Goal: Task Accomplishment & Management: Manage account settings

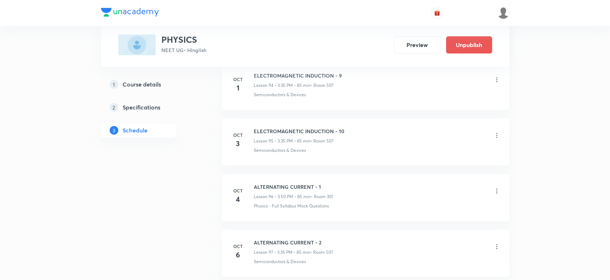
scroll to position [5740, 0]
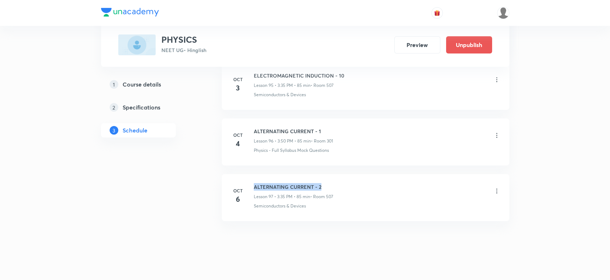
drag, startPoint x: 251, startPoint y: 173, endPoint x: 340, endPoint y: 171, distance: 88.5
click at [340, 174] on li "Oct 6 ALTERNATING CURRENT - 2 Lesson 97 • 3:35 PM • 85 min • Room 507 Semicondu…" at bounding box center [366, 197] width 288 height 47
copy h6 "ALTERNATING CURRENT - 2"
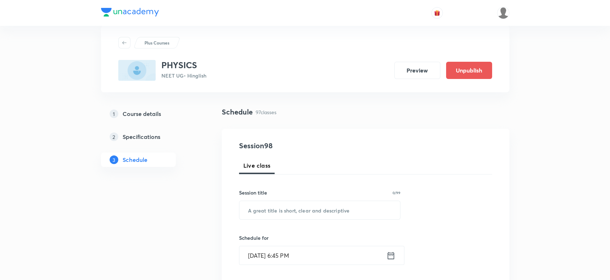
scroll to position [48, 0]
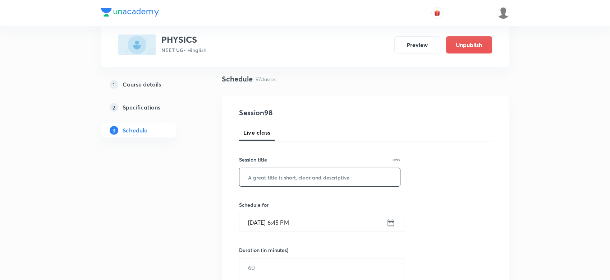
click at [264, 175] on input "text" at bounding box center [319, 177] width 161 height 18
paste input "ALTERNATING CURRENT - 2"
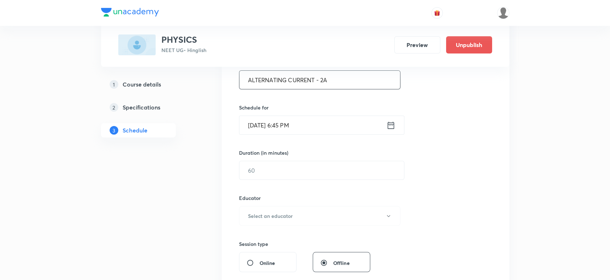
scroll to position [164, 0]
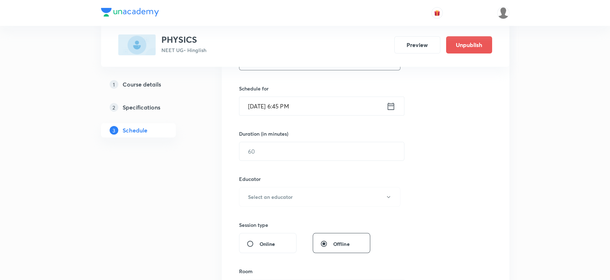
type input "ALTERNATING CURRENT - 2A"
click at [394, 105] on icon at bounding box center [391, 106] width 9 height 10
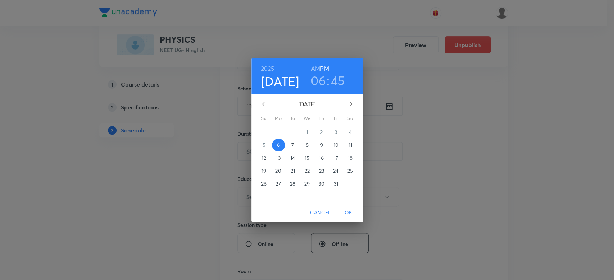
click at [319, 80] on h3 "06" at bounding box center [318, 80] width 15 height 15
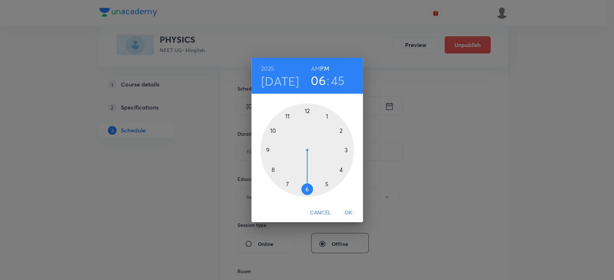
click at [336, 82] on h3 "45" at bounding box center [338, 80] width 14 height 15
click at [274, 130] on div at bounding box center [306, 150] width 93 height 93
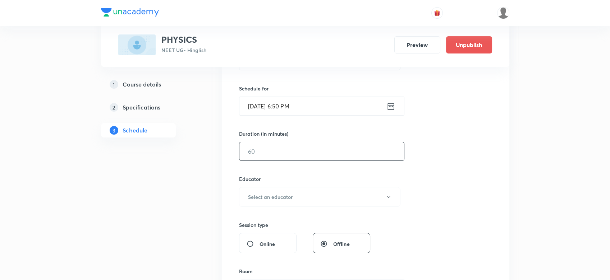
click at [259, 155] on input "text" at bounding box center [321, 151] width 165 height 18
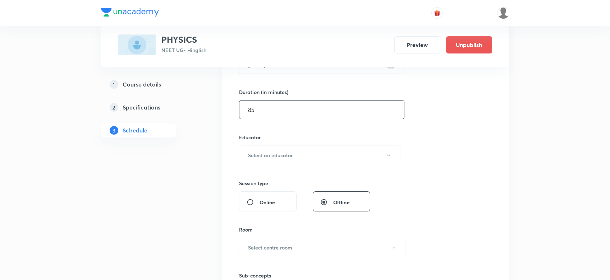
scroll to position [220, 0]
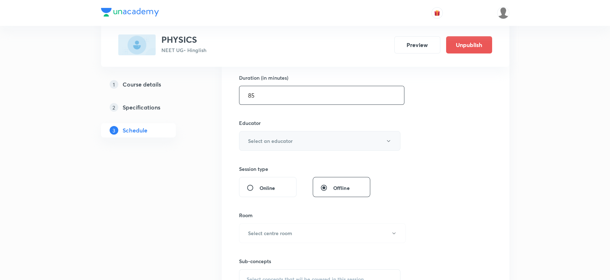
type input "85"
click at [252, 143] on h6 "Select an educator" at bounding box center [270, 141] width 45 height 8
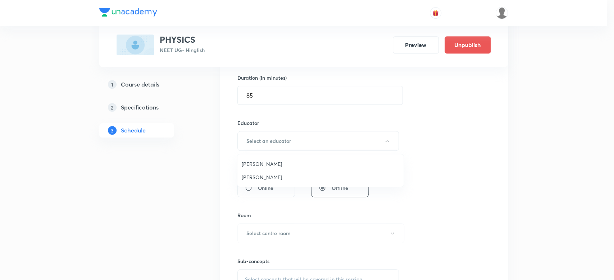
click at [251, 179] on span "Vijay Kumar" at bounding box center [320, 178] width 157 height 8
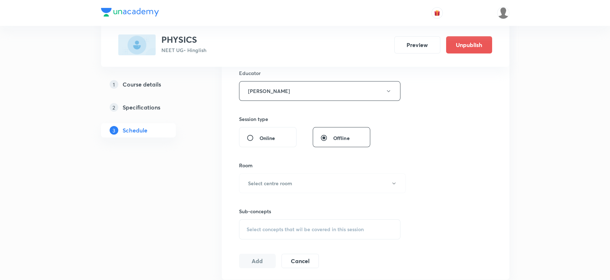
scroll to position [275, 0]
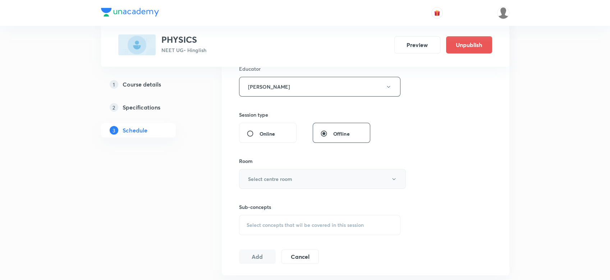
click at [261, 174] on button "Select centre room" at bounding box center [322, 179] width 167 height 20
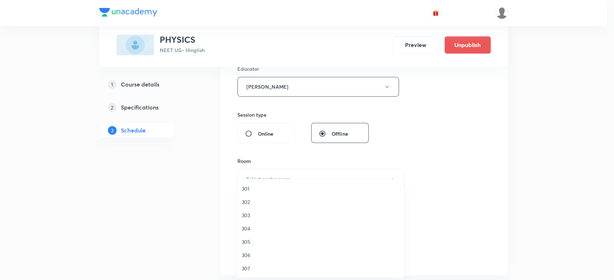
click at [249, 188] on span "301" at bounding box center [320, 189] width 157 height 8
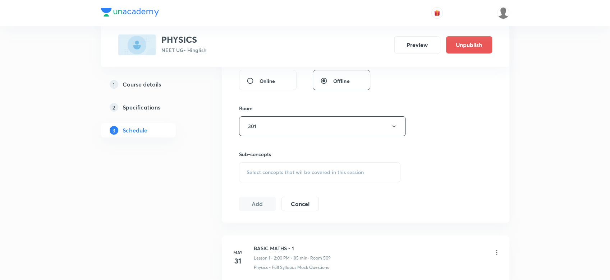
click at [270, 167] on div "Select concepts that wil be covered in this session" at bounding box center [320, 173] width 162 height 20
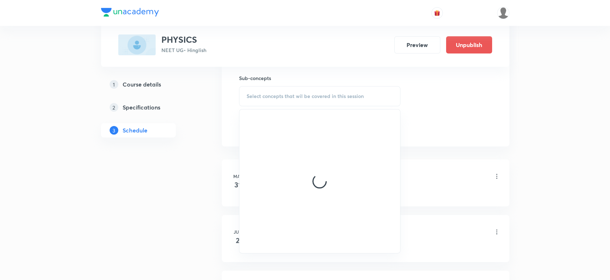
scroll to position [406, 0]
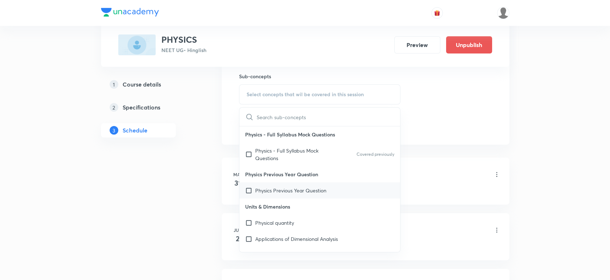
click at [256, 197] on div "Physics Previous Year Question" at bounding box center [319, 191] width 161 height 16
checkbox input "true"
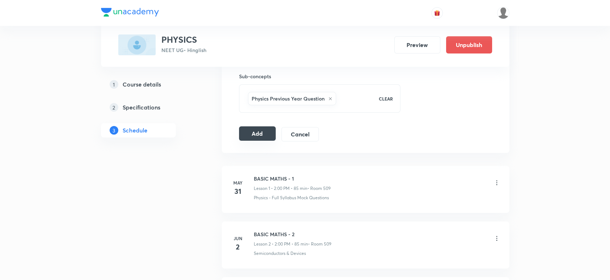
click at [245, 134] on button "Add" at bounding box center [257, 134] width 37 height 14
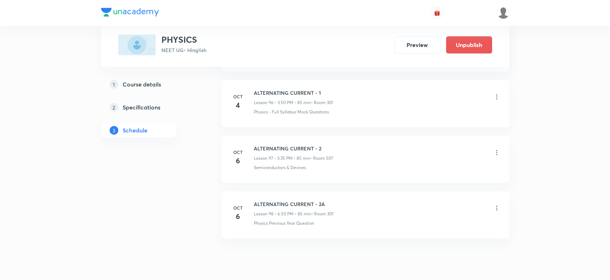
scroll to position [5420, 0]
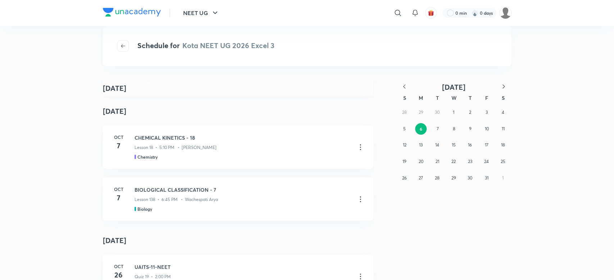
scroll to position [214, 0]
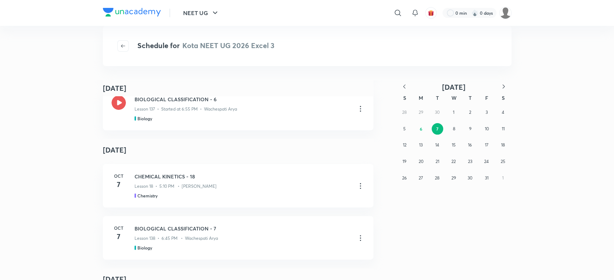
scroll to position [170, 0]
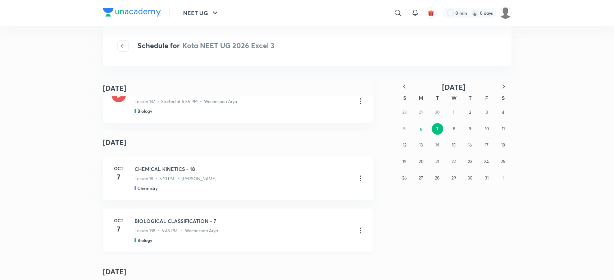
scroll to position [174, 0]
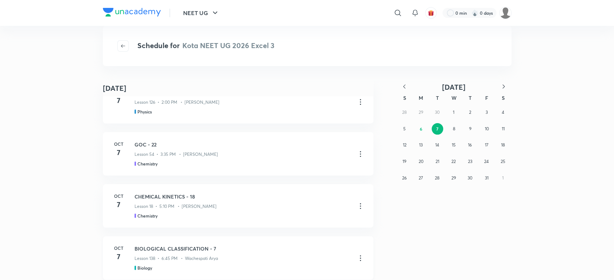
scroll to position [310, 0]
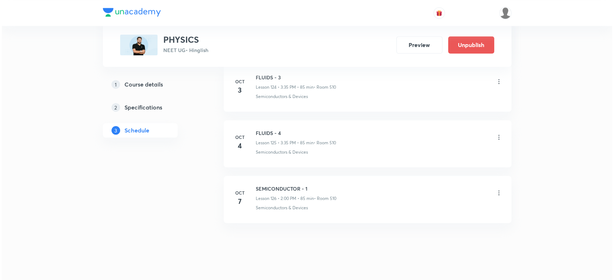
scroll to position [7353, 0]
click at [499, 191] on icon at bounding box center [496, 194] width 7 height 7
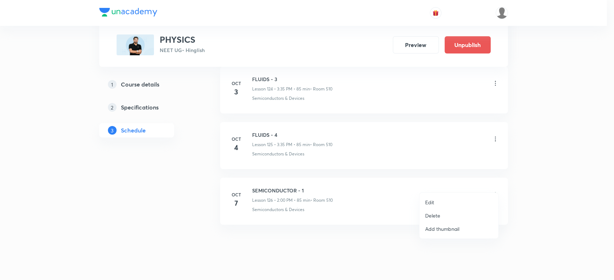
click at [435, 204] on li "Edit" at bounding box center [458, 202] width 79 height 13
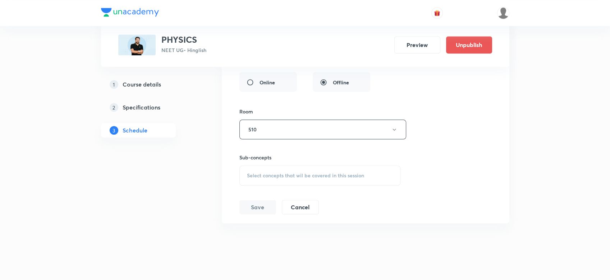
click at [298, 176] on div "Session title 17/99 SEMICONDUCTOR - 1 ​ Schedule for [DATE] 2:00 PM ​ Duration …" at bounding box center [365, 39] width 252 height 351
click at [286, 171] on div "Select concepts that wil be covered in this session" at bounding box center [319, 176] width 161 height 20
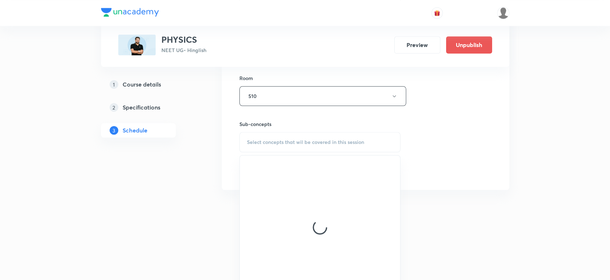
scroll to position [7335, 0]
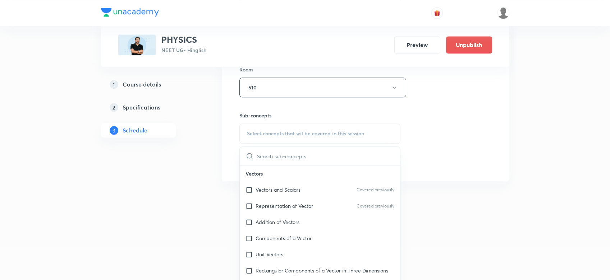
click at [270, 198] on div "Representation of Vector Covered previously" at bounding box center [320, 206] width 161 height 16
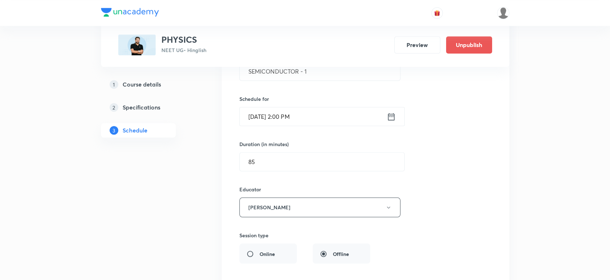
scroll to position [7115, 0]
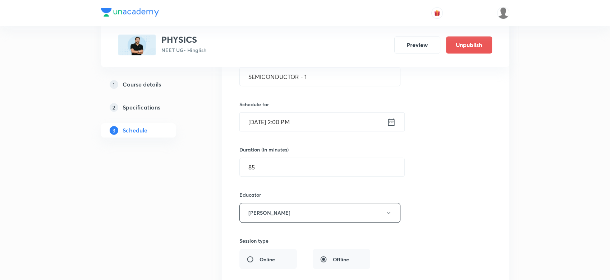
click at [388, 117] on icon at bounding box center [391, 122] width 9 height 10
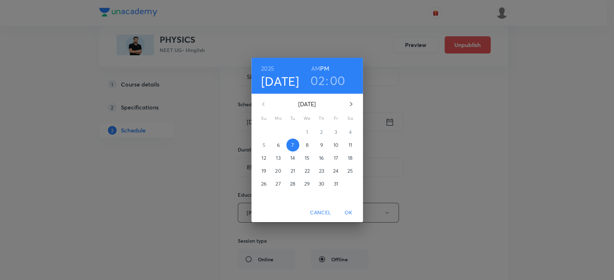
click at [320, 83] on h3 "02" at bounding box center [317, 80] width 14 height 15
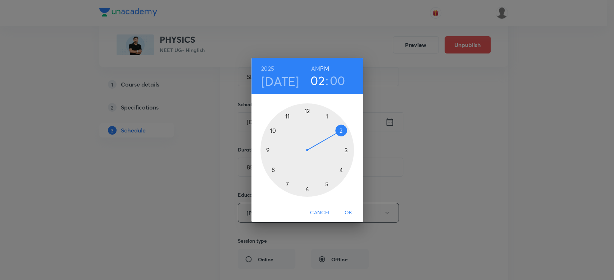
click at [265, 149] on div at bounding box center [306, 150] width 93 height 93
click at [343, 214] on span "OK" at bounding box center [348, 213] width 17 height 9
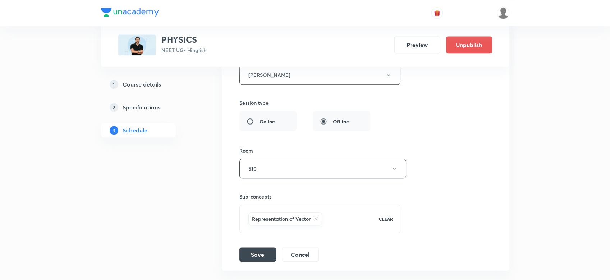
scroll to position [7266, 0]
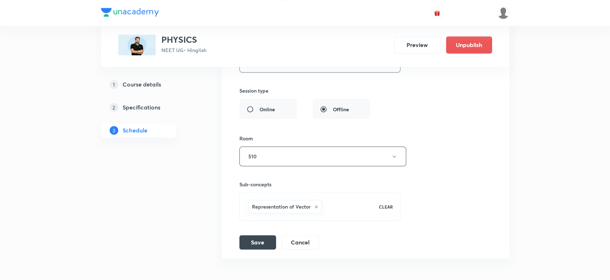
click at [260, 224] on div "Session title 17/99 SEMICONDUCTOR - 1 ​ Schedule for Oct 7, 2025, 9:00 PM ​ Dur…" at bounding box center [365, 70] width 252 height 359
click at [258, 235] on button "Save" at bounding box center [257, 242] width 37 height 14
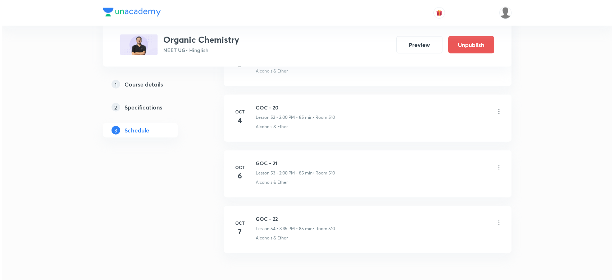
scroll to position [3347, 0]
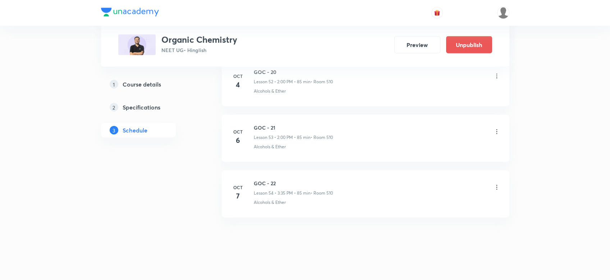
click at [492, 184] on div "GOC - 22 Lesson 54 • 3:35 PM • 85 min • Room 510" at bounding box center [377, 188] width 247 height 17
click at [501, 182] on li "Oct 7 GOC - 22 Lesson 54 • 3:35 PM • 85 min • Room 510 Alcohols & Ether" at bounding box center [366, 194] width 288 height 47
click at [495, 184] on icon at bounding box center [496, 187] width 7 height 7
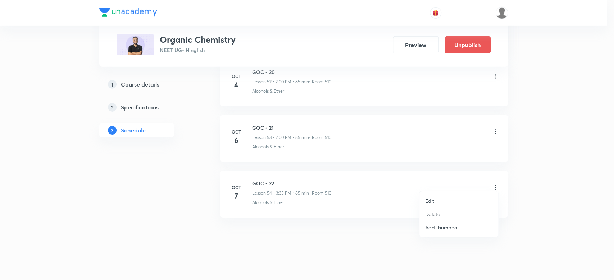
click at [433, 200] on p "Edit" at bounding box center [429, 201] width 9 height 8
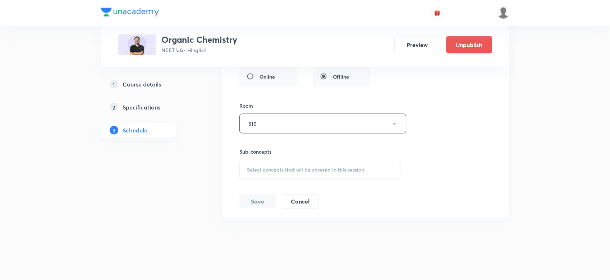
click at [312, 167] on span "Select concepts that wil be covered in this session" at bounding box center [305, 170] width 117 height 6
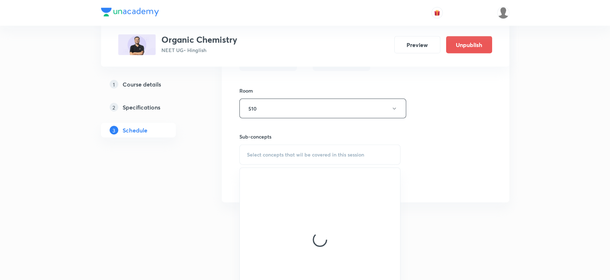
scroll to position [3325, 0]
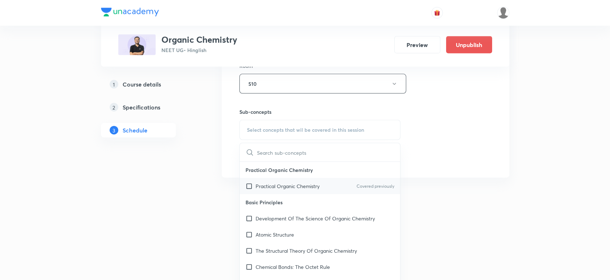
drag, startPoint x: 269, startPoint y: 170, endPoint x: 269, endPoint y: 178, distance: 8.3
click at [269, 178] on div "Practical Organic Chemistry Practical Organic Chemistry Covered previously" at bounding box center [320, 178] width 161 height 32
click at [269, 183] on p "Practical Organic Chemistry" at bounding box center [288, 187] width 64 height 8
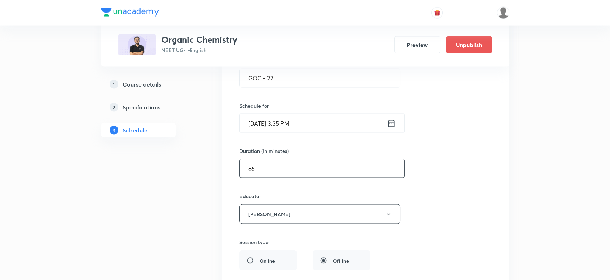
scroll to position [3098, 0]
click at [391, 122] on icon at bounding box center [391, 125] width 6 height 7
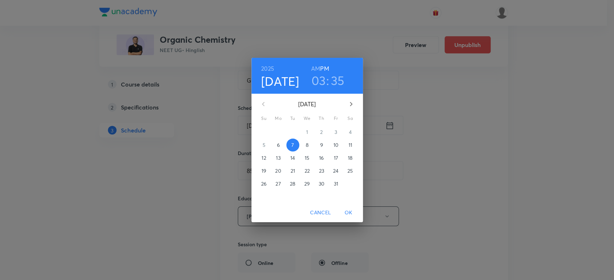
click at [321, 82] on h3 "03" at bounding box center [318, 80] width 14 height 15
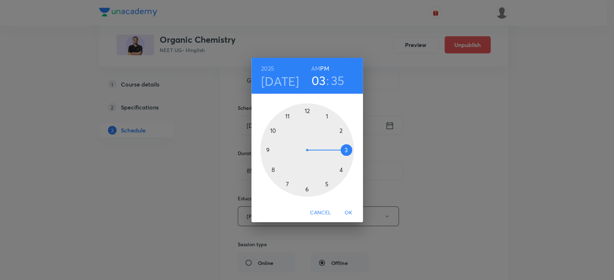
click at [334, 132] on div at bounding box center [306, 150] width 93 height 93
click at [308, 111] on div at bounding box center [306, 150] width 93 height 93
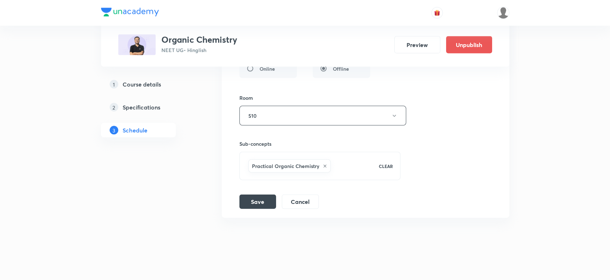
scroll to position [3293, 0]
click at [267, 194] on button "Save" at bounding box center [257, 201] width 37 height 14
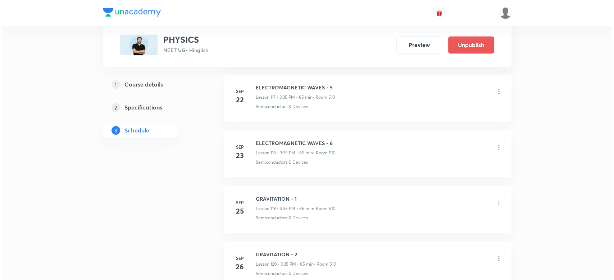
scroll to position [7355, 0]
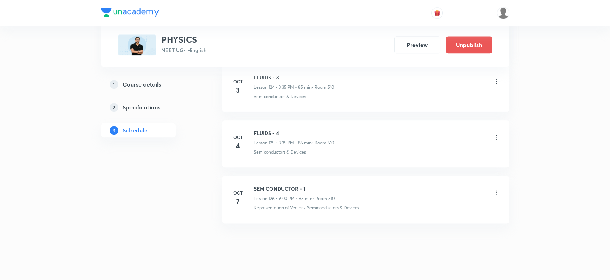
click at [495, 189] on icon at bounding box center [496, 192] width 7 height 7
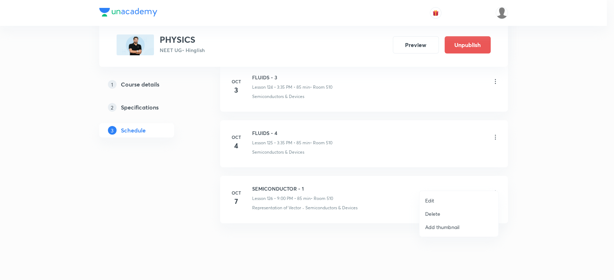
click at [428, 200] on p "Edit" at bounding box center [429, 201] width 9 height 8
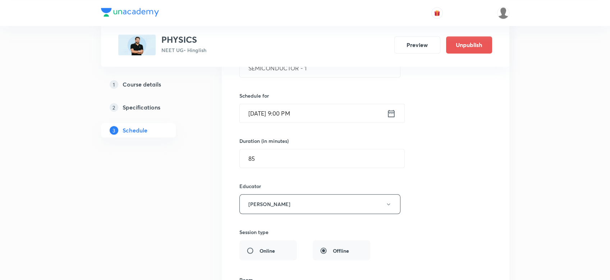
scroll to position [7051, 0]
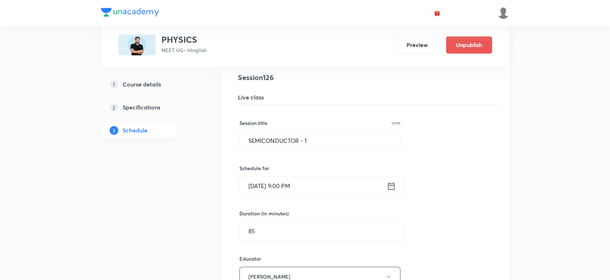
click at [386, 177] on input "Oct 7, 2025, 9:00 PM" at bounding box center [313, 186] width 147 height 18
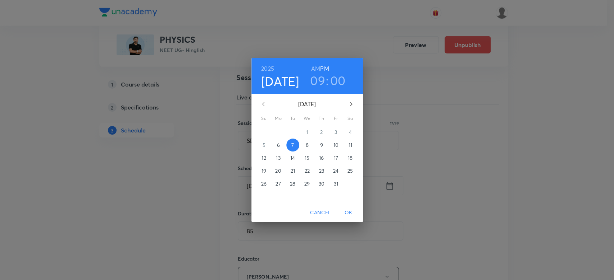
click at [310, 82] on h3 "09" at bounding box center [317, 80] width 15 height 15
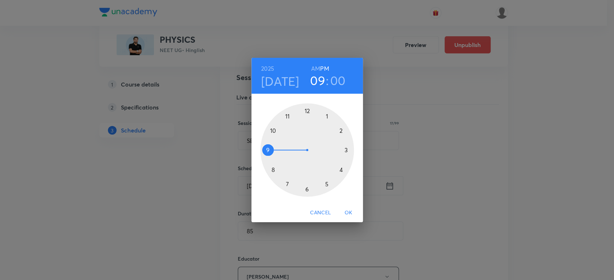
click at [348, 150] on div at bounding box center [306, 150] width 93 height 93
click at [285, 183] on div at bounding box center [306, 150] width 93 height 93
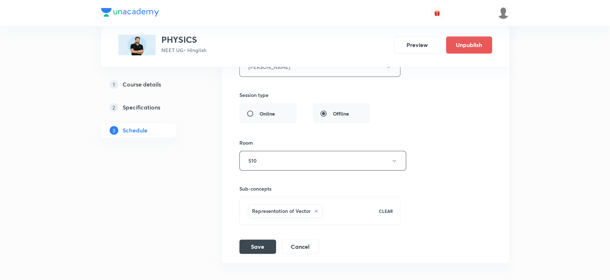
scroll to position [7301, 0]
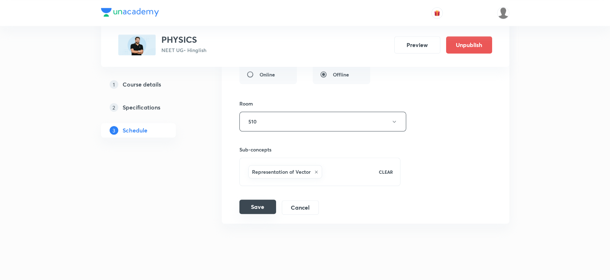
click at [269, 200] on button "Save" at bounding box center [257, 207] width 37 height 14
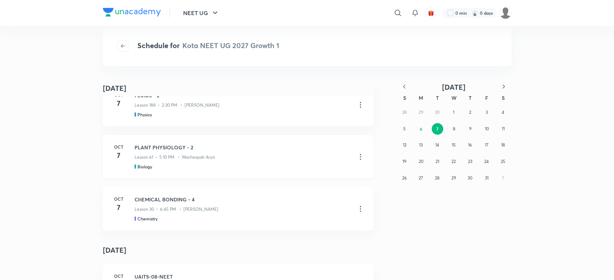
scroll to position [254, 0]
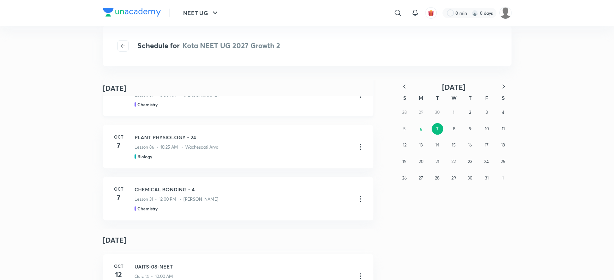
scroll to position [321, 0]
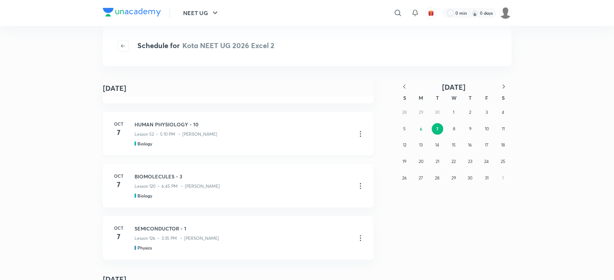
scroll to position [225, 0]
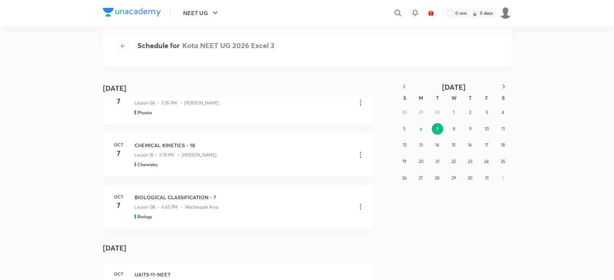
scroll to position [366, 0]
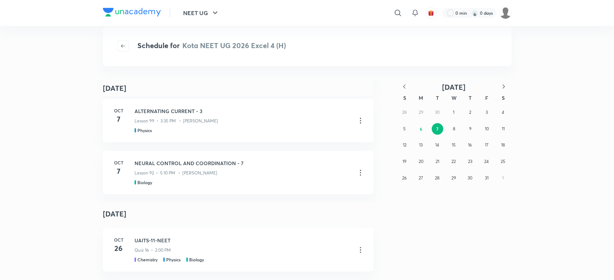
scroll to position [297, 0]
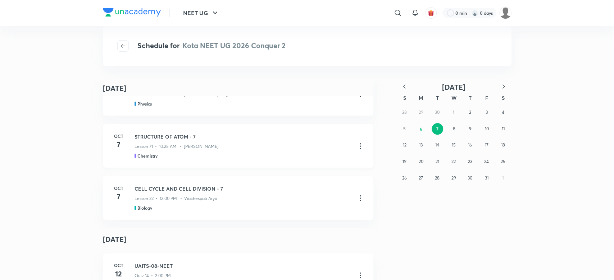
scroll to position [324, 0]
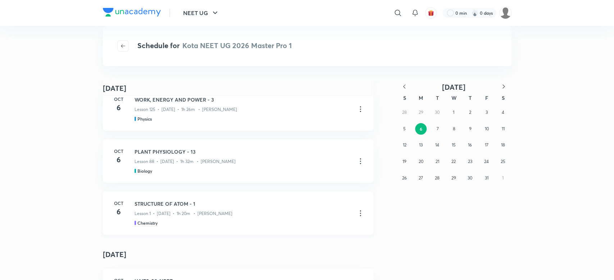
scroll to position [81, 0]
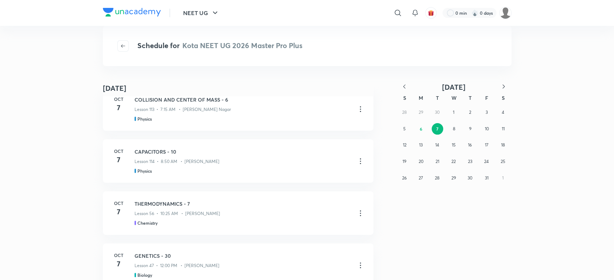
scroll to position [272, 0]
